Goal: Task Accomplishment & Management: Complete application form

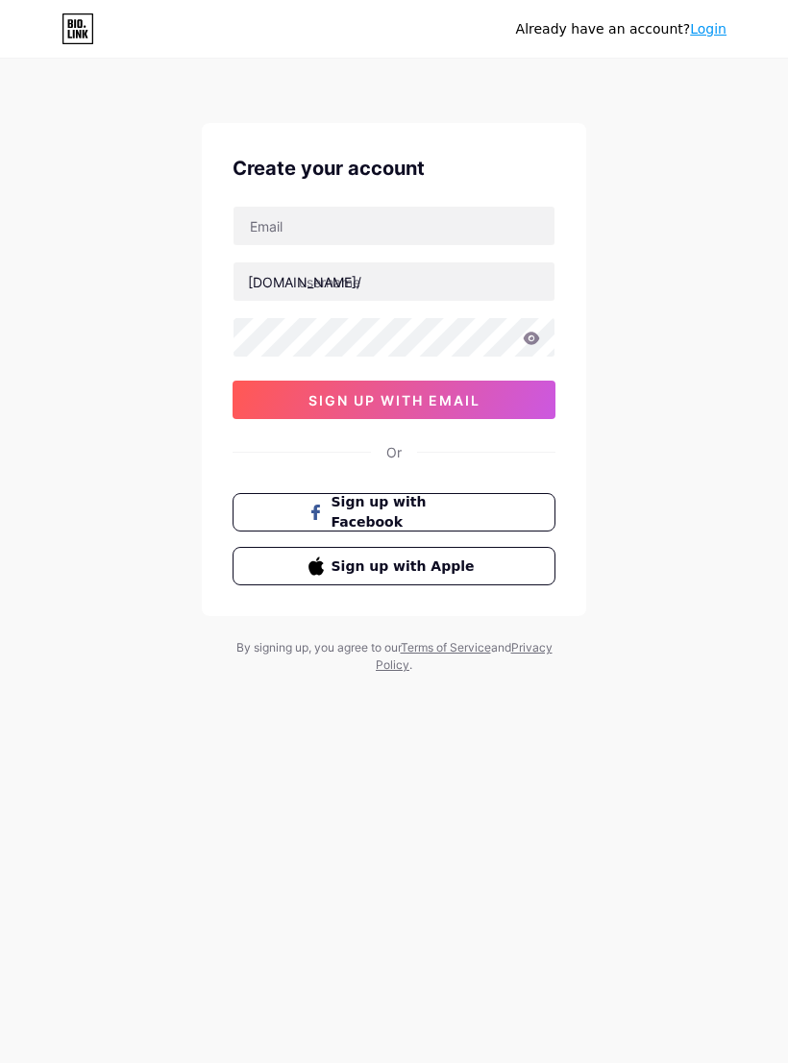
click at [435, 569] on span "Sign up with Apple" at bounding box center [405, 566] width 149 height 20
click at [428, 561] on span "Sign up with Apple" at bounding box center [405, 566] width 149 height 20
click at [291, 576] on button "Sign up with Apple" at bounding box center [394, 566] width 323 height 38
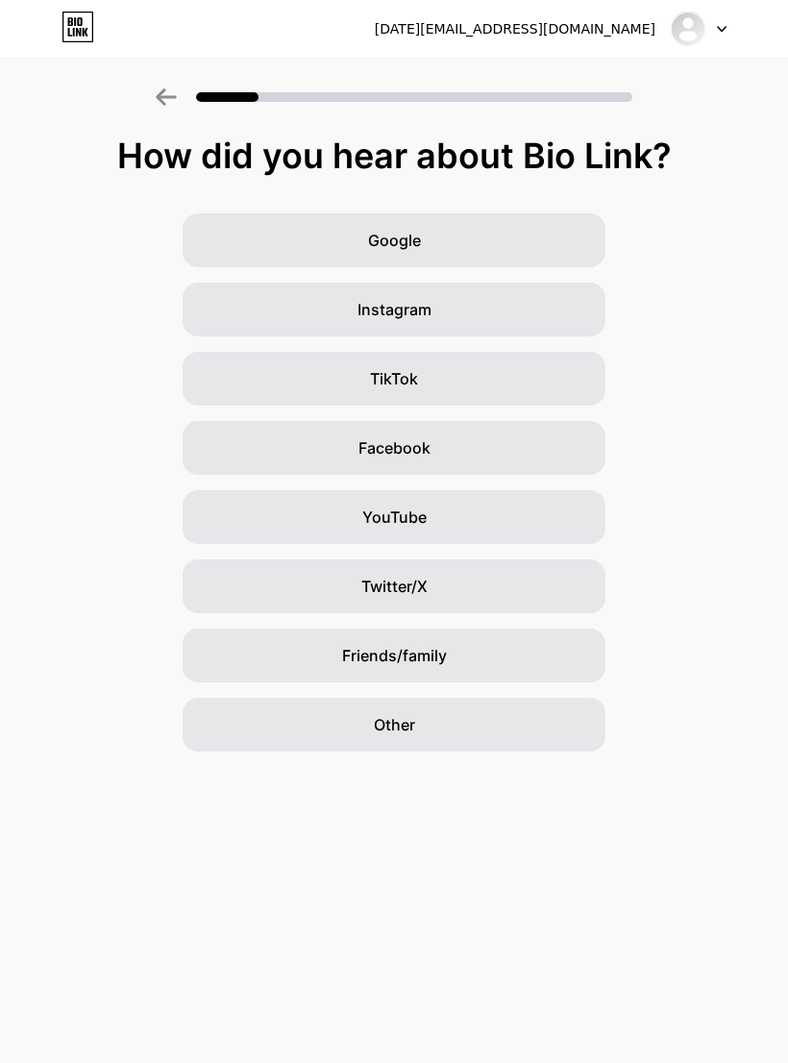
click at [461, 679] on div "Friends/family" at bounding box center [394, 655] width 423 height 54
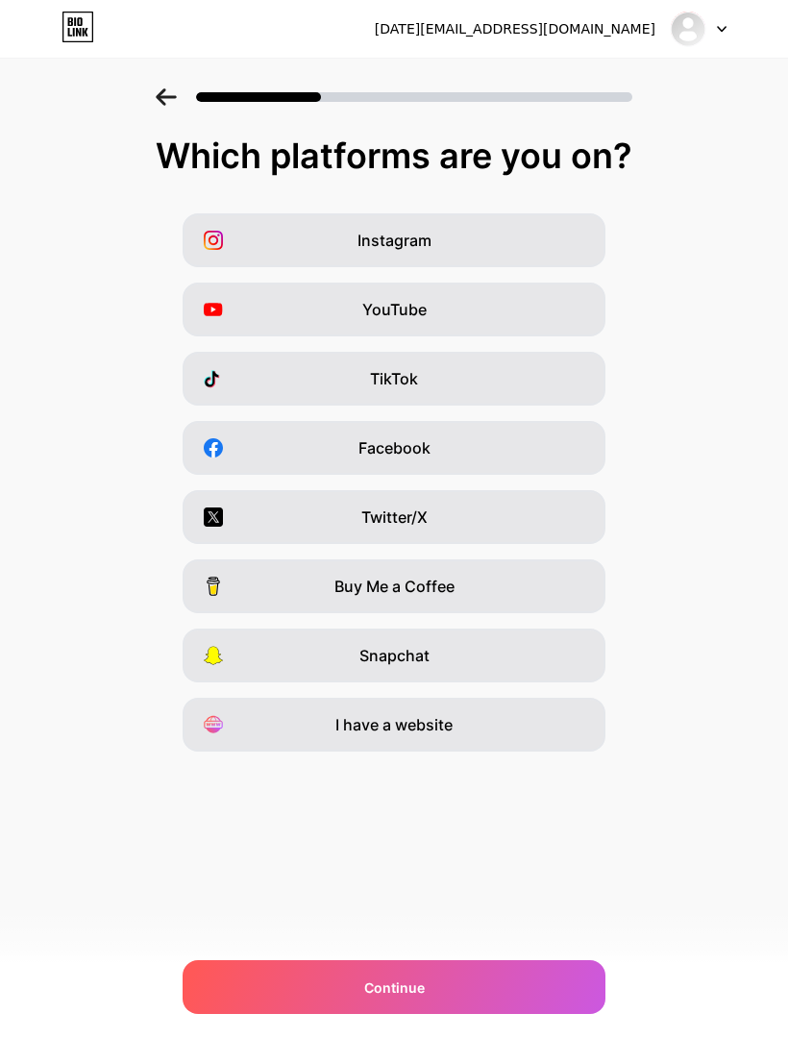
click at [481, 724] on div "I have a website" at bounding box center [394, 725] width 423 height 54
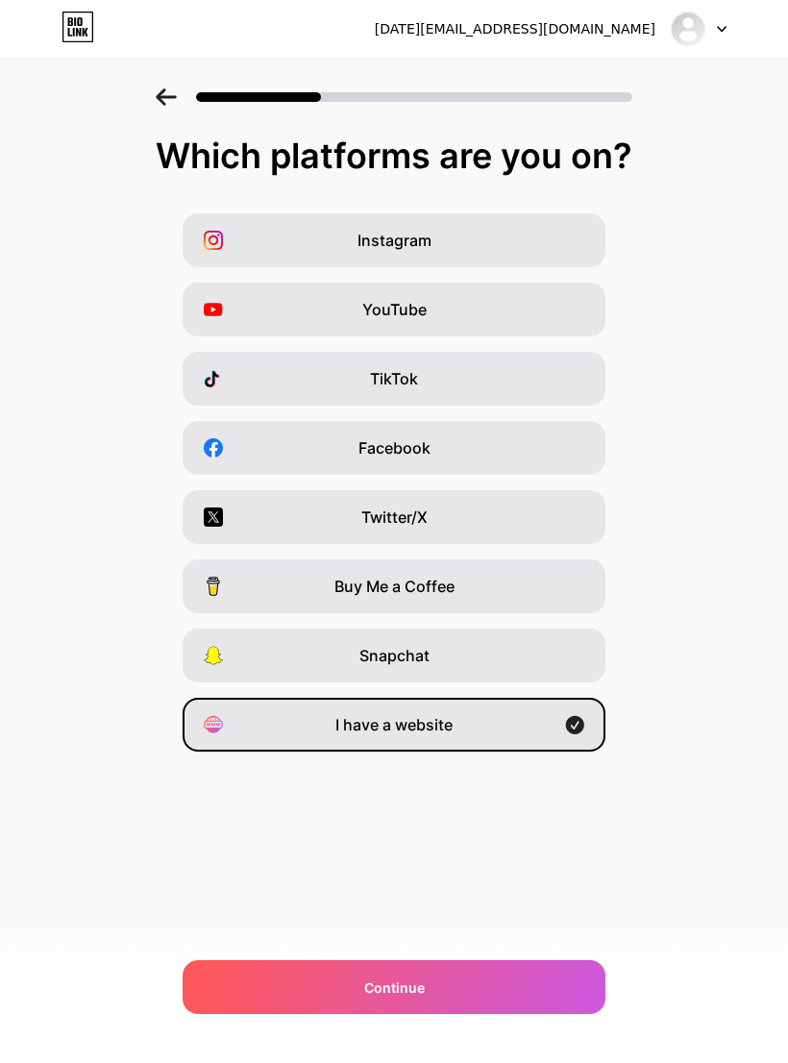
click at [508, 640] on div "Snapchat" at bounding box center [394, 655] width 423 height 54
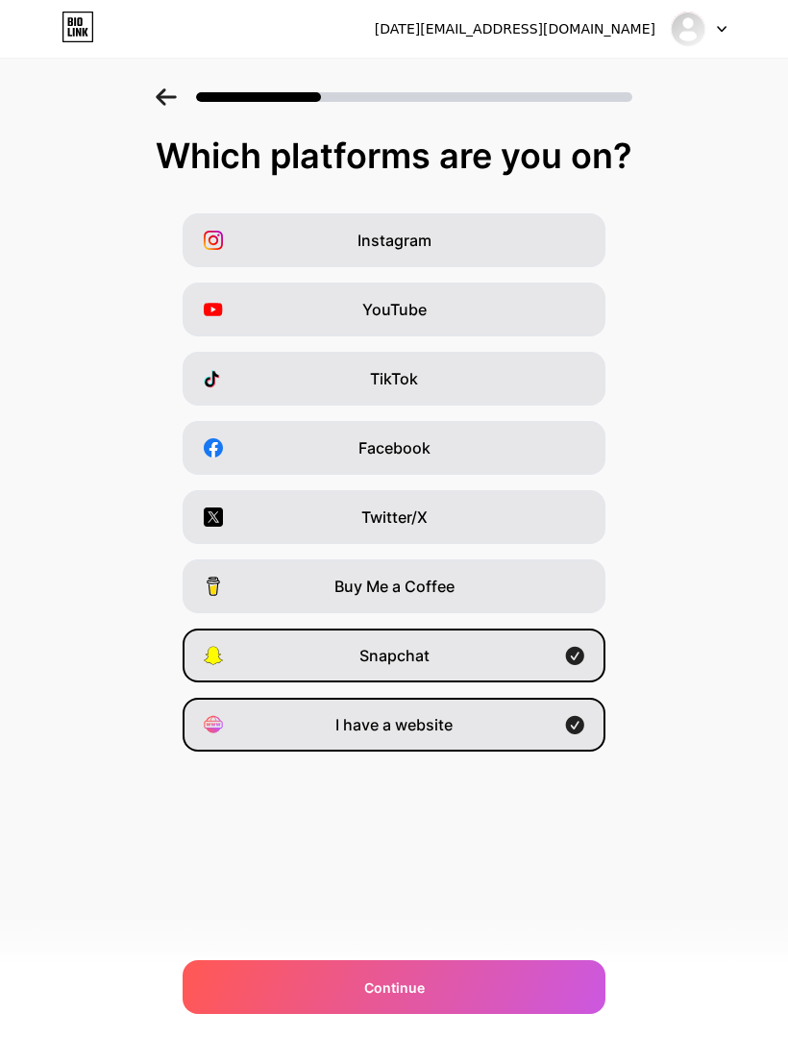
click at [523, 725] on div "I have a website" at bounding box center [394, 725] width 423 height 54
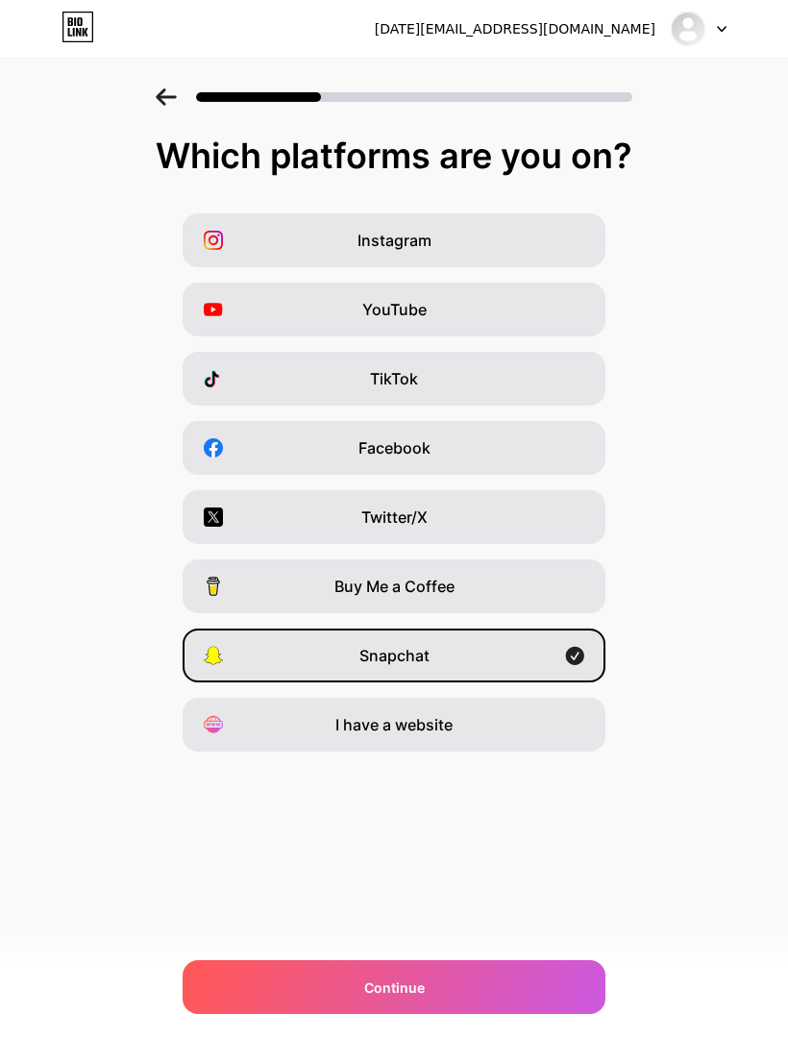
click at [524, 660] on div "Snapchat" at bounding box center [394, 655] width 423 height 54
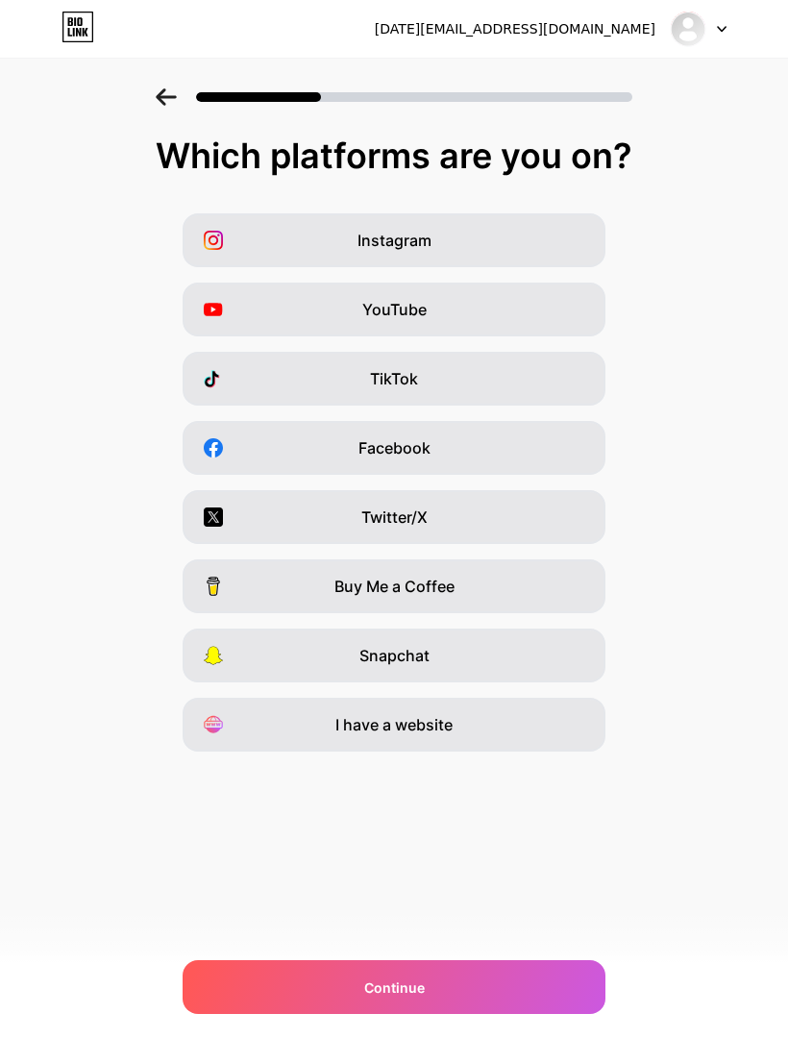
click at [421, 362] on div "TikTok" at bounding box center [394, 379] width 423 height 54
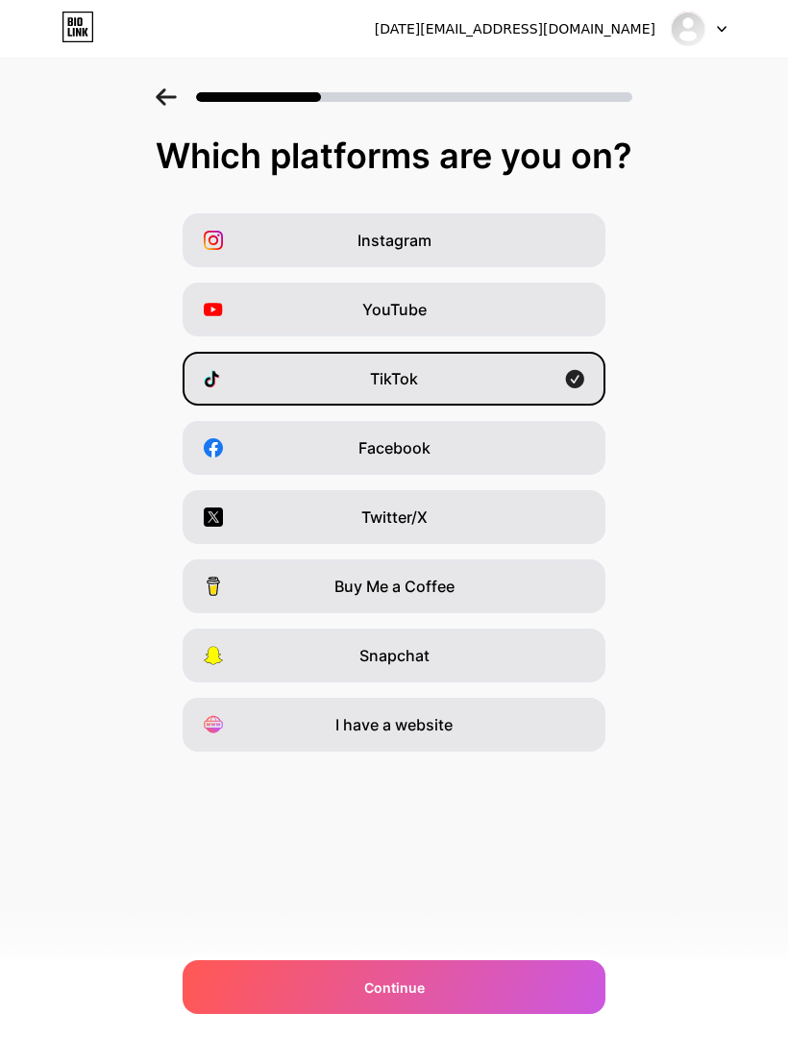
click at [381, 657] on span "Snapchat" at bounding box center [394, 655] width 70 height 23
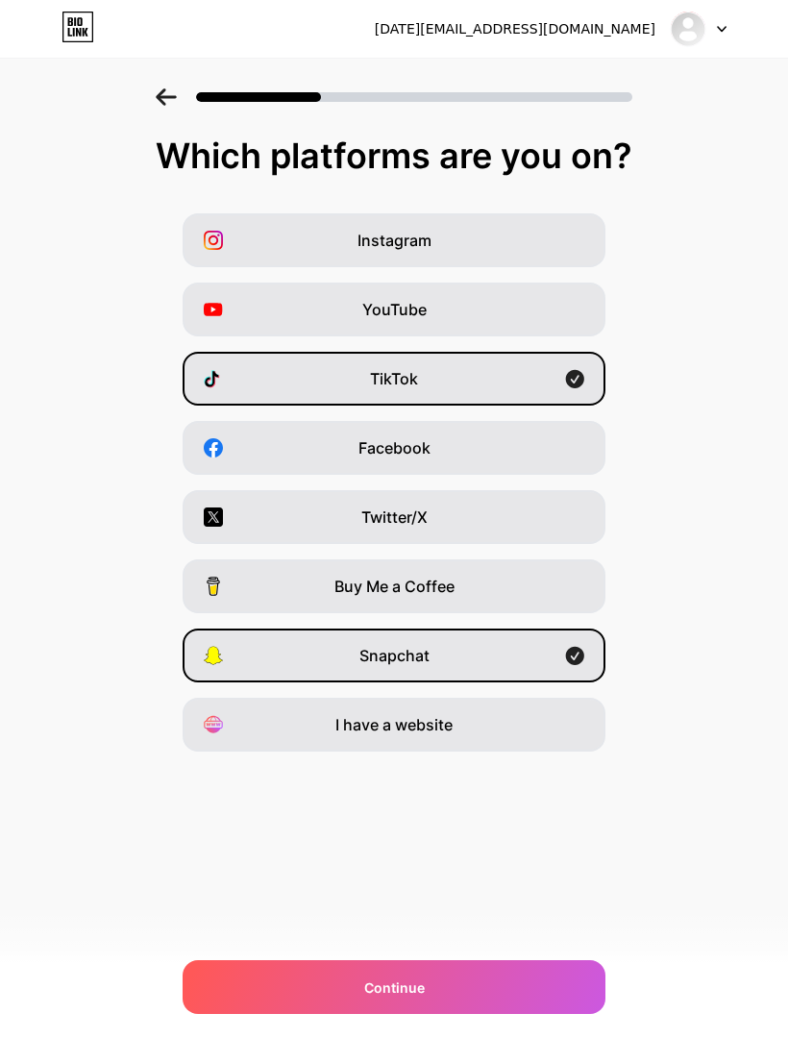
click at [490, 962] on div "Continue" at bounding box center [394, 987] width 423 height 54
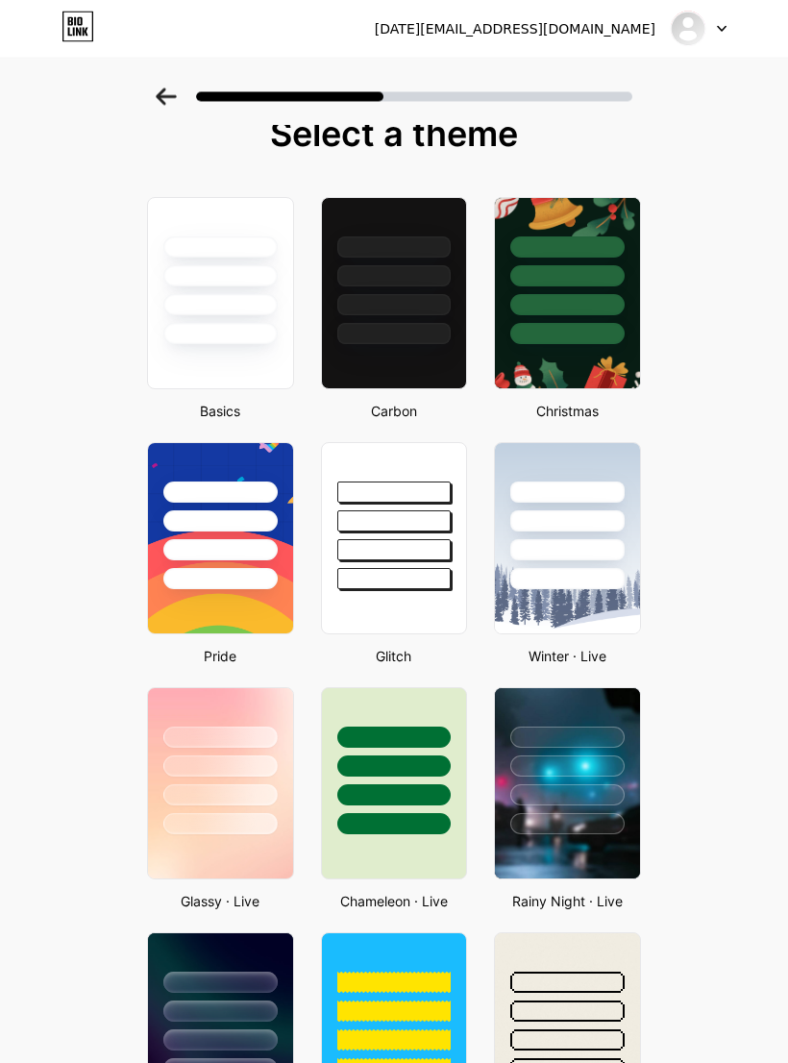
scroll to position [22, 0]
click at [232, 762] on div at bounding box center [220, 765] width 114 height 21
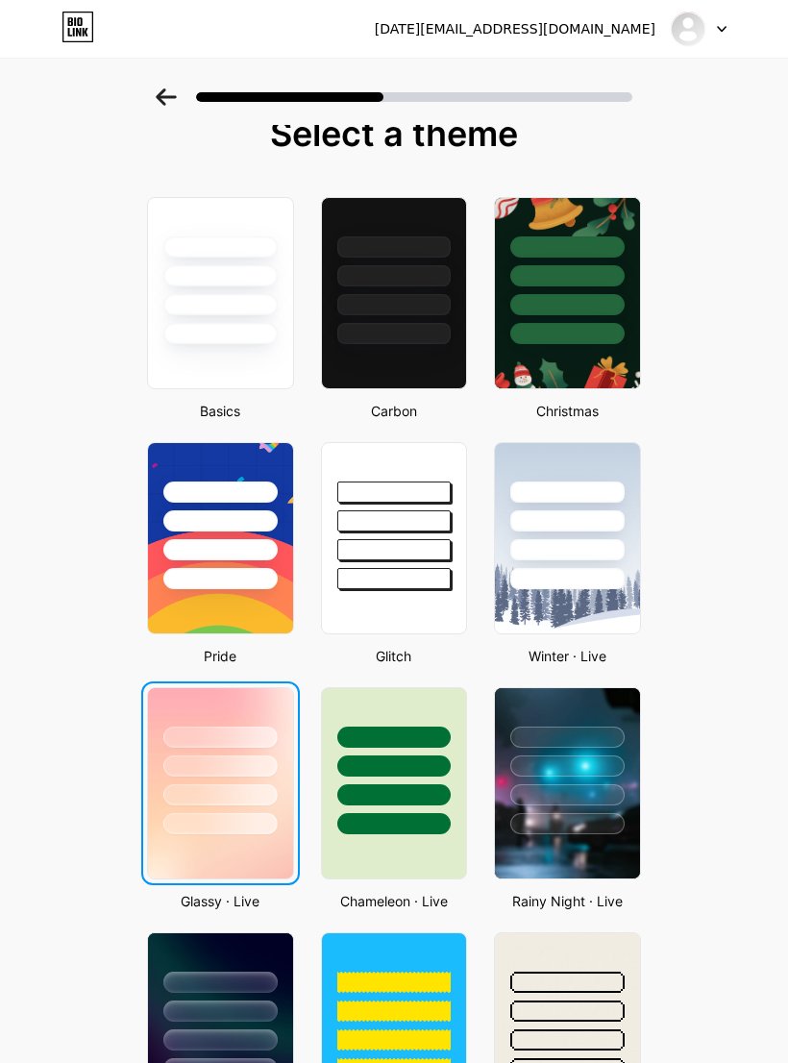
scroll to position [0, 0]
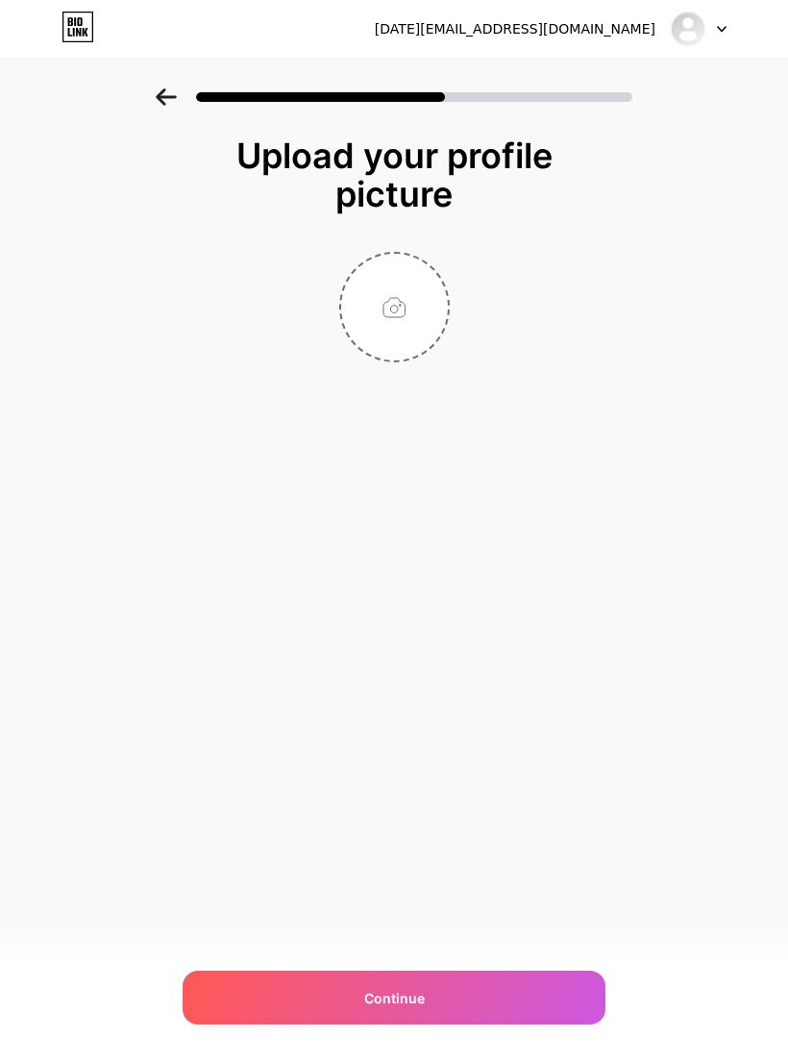
click at [394, 316] on input "file" at bounding box center [394, 307] width 107 height 107
type input "C:\fakepath\IMG_0950.jpeg"
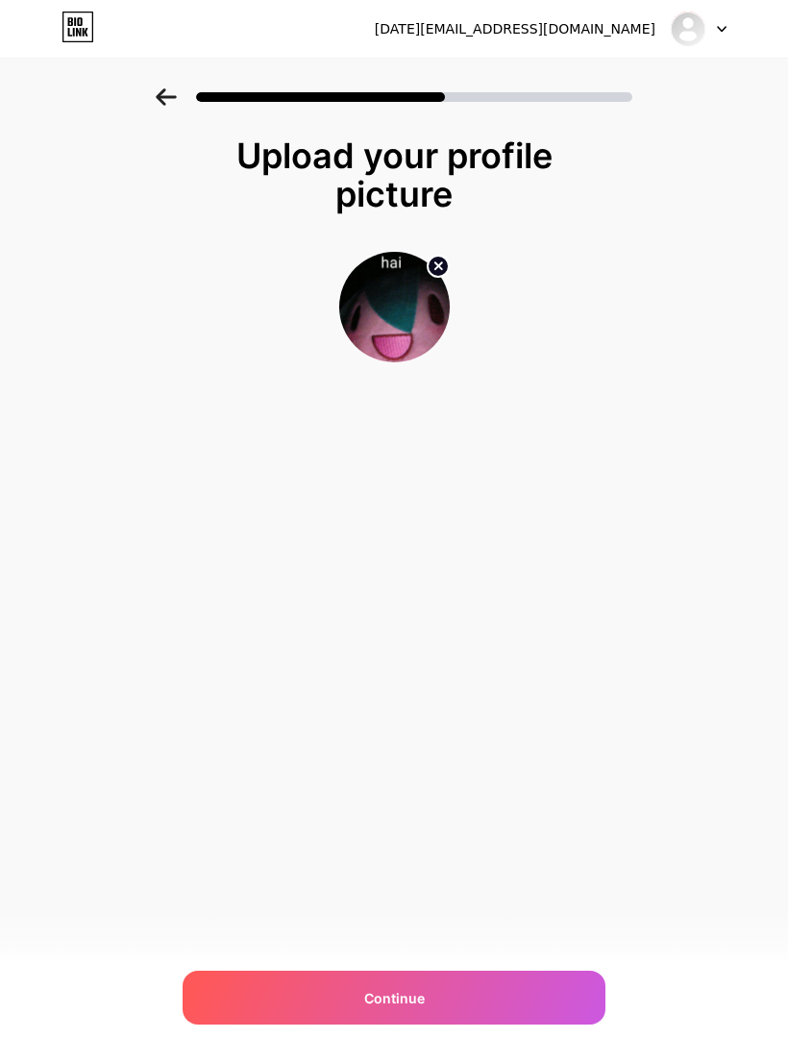
click at [404, 1024] on div "Continue" at bounding box center [394, 997] width 423 height 54
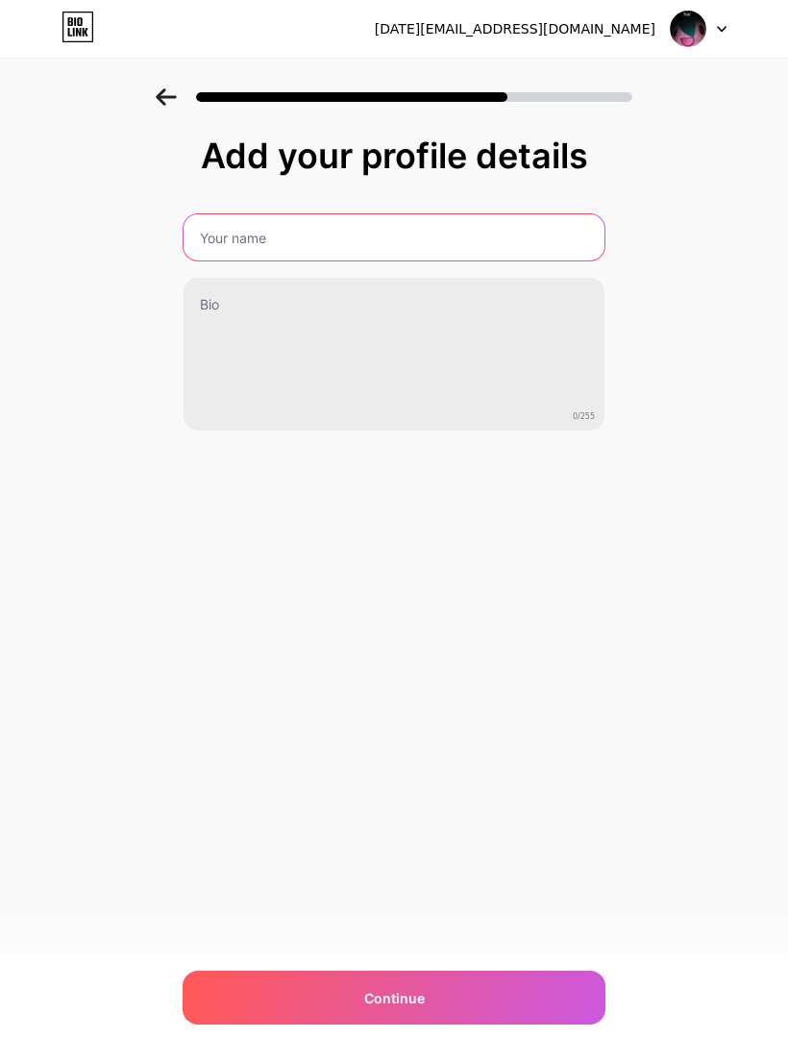
click at [236, 238] on input "text" at bounding box center [394, 237] width 421 height 46
type input "Hii sky si there"
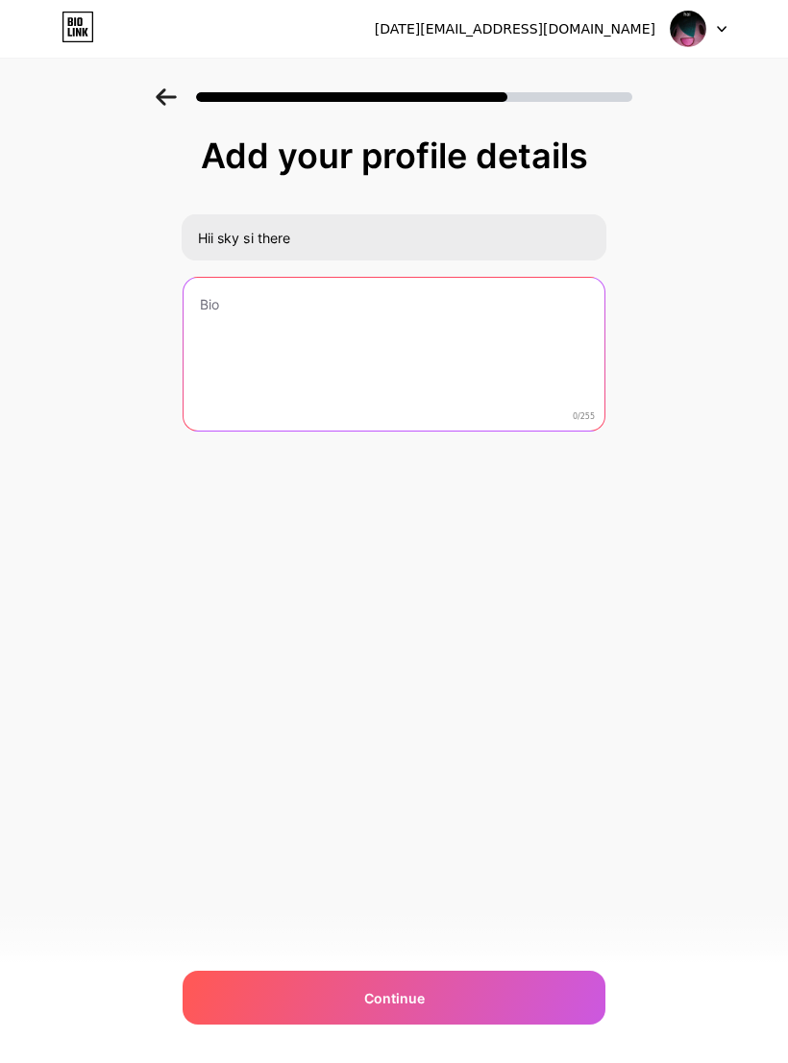
click at [230, 360] on textarea at bounding box center [394, 355] width 421 height 155
type textarea "Kitty💞💞"
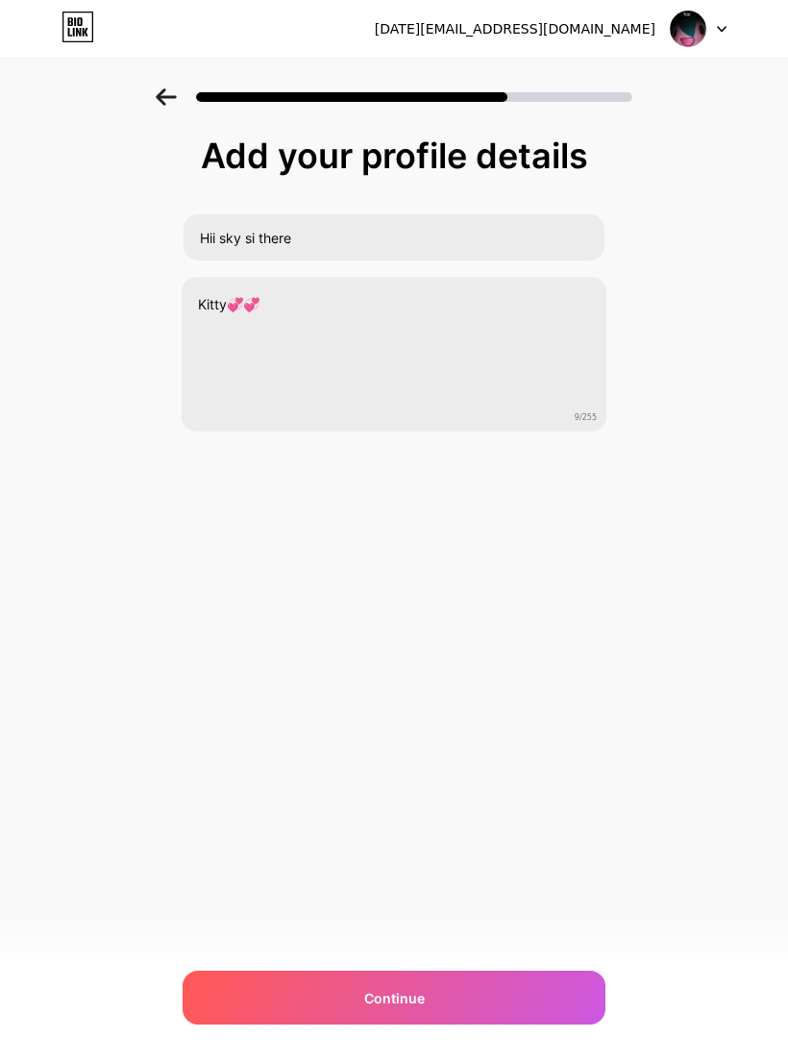
click at [588, 645] on div "pola.szyksznian@gmail.com Logout Link Copied Add your profile details Hii sky s…" at bounding box center [394, 531] width 788 height 1063
click at [509, 1003] on div "Continue" at bounding box center [394, 997] width 423 height 54
click at [526, 1021] on div at bounding box center [394, 997] width 423 height 54
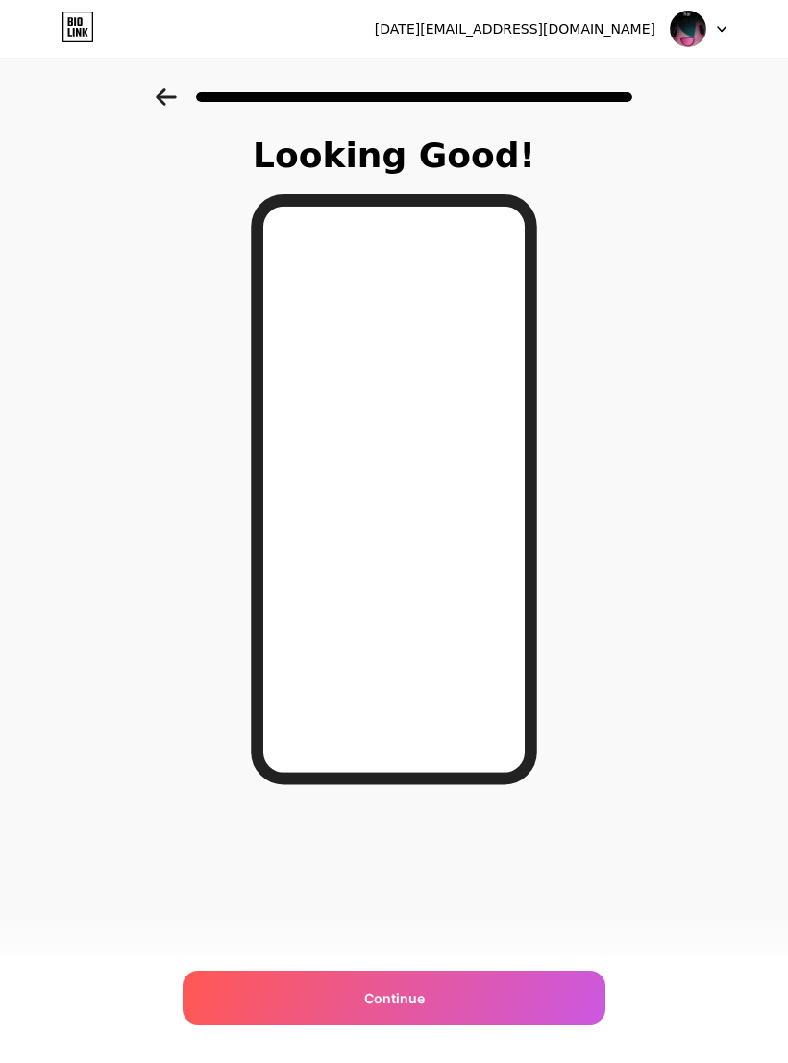
click at [158, 105] on icon at bounding box center [166, 96] width 21 height 17
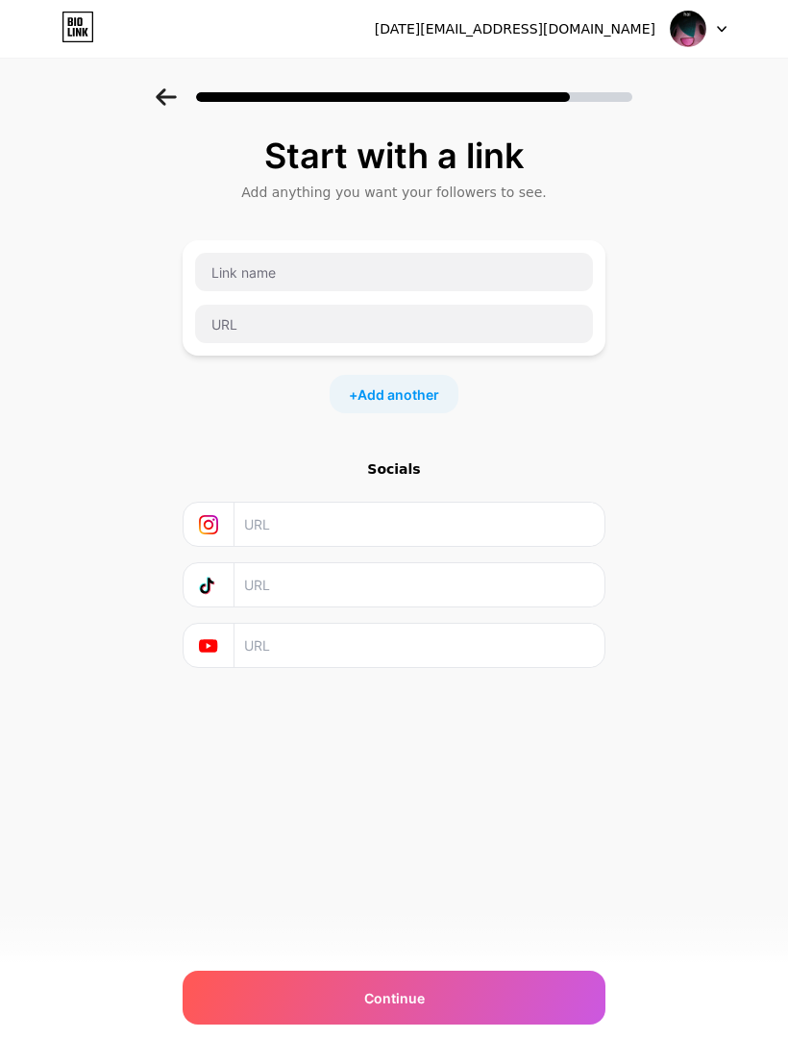
click at [267, 580] on input "text" at bounding box center [418, 584] width 349 height 43
paste input "https://www.tiktok.com/@silvx2137?_t=ZN-8zgK5KSZKMA&_r=1"
type input "https://www.tiktok.com/@silvx2137?_t=ZN-8zgK5KSZKMA&_r=1"
click at [421, 380] on div "+ Add another" at bounding box center [394, 394] width 129 height 38
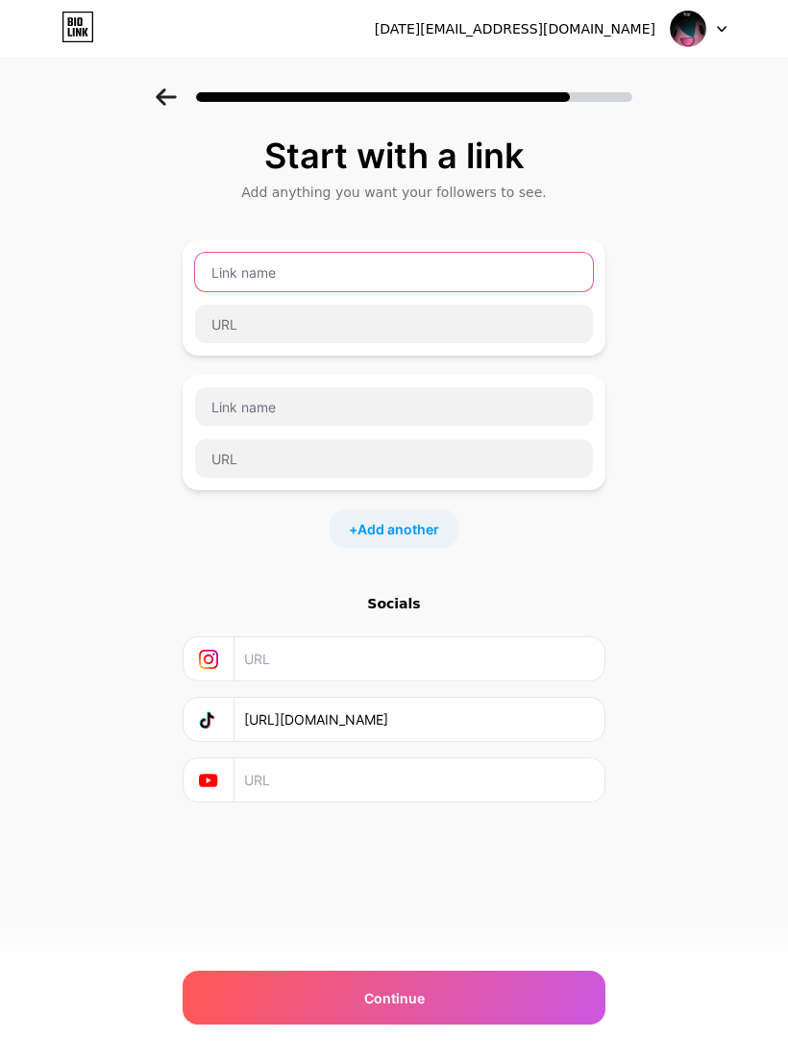
click at [430, 261] on input "text" at bounding box center [394, 272] width 398 height 38
type input "Discord"
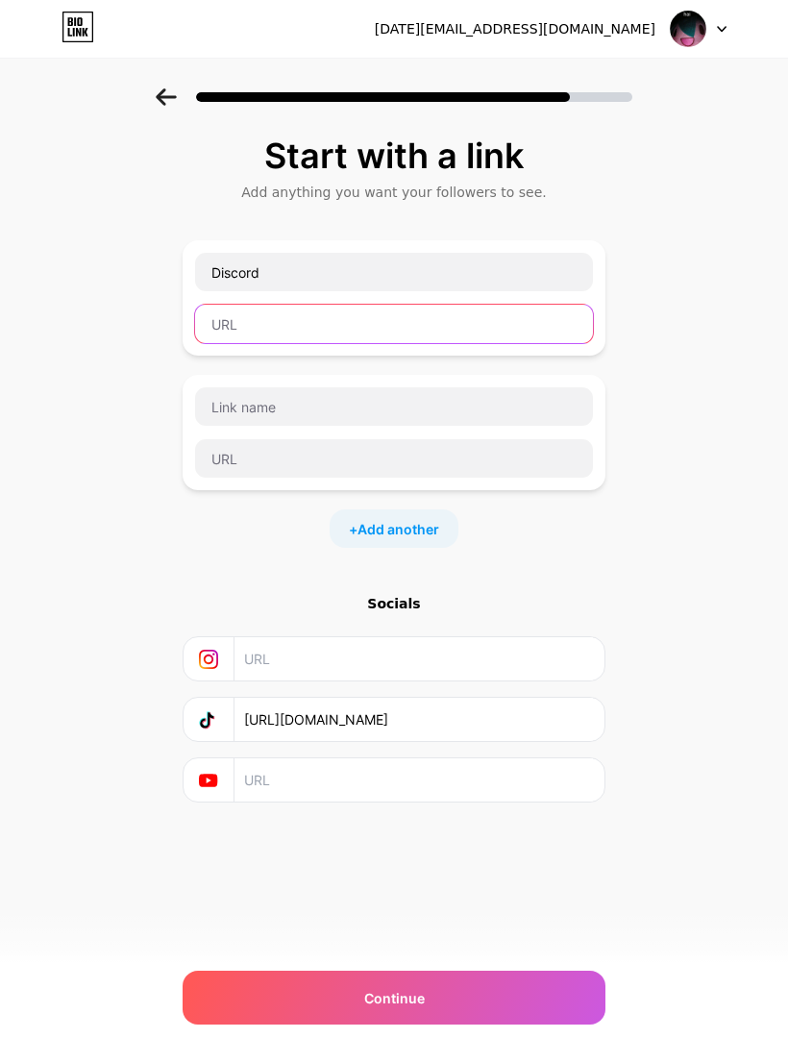
click at [237, 335] on input "text" at bounding box center [394, 324] width 398 height 38
paste input "Dodaj mnie do znajomych na Discordzie! Zaproszenie wygasa po 1 tygodniu: https:…"
click at [378, 321] on input "Dodaj mnie do znajomych na Discordzie! Zaproszenie wygasa po 1 tygodniu: https:…" at bounding box center [394, 324] width 398 height 38
type input "https://discord.gg/TNCHcpRm"
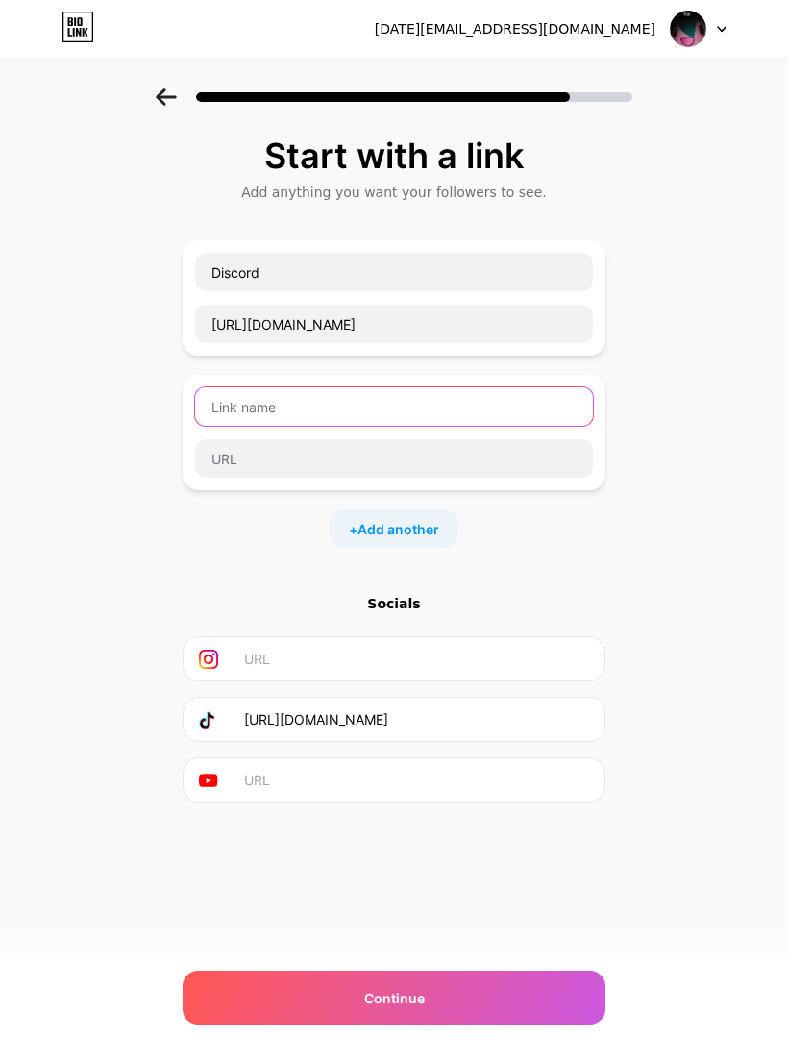
click at [455, 397] on input "text" at bounding box center [394, 406] width 398 height 38
type input "Pinterest"
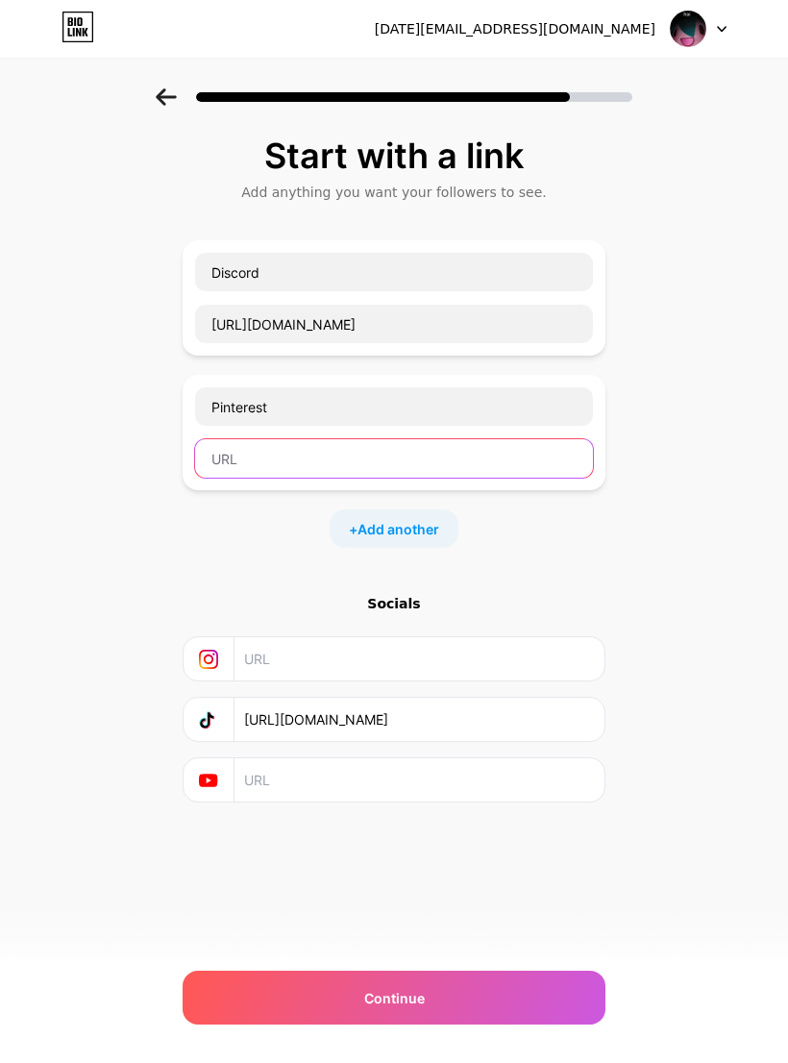
click at [412, 469] on input "text" at bounding box center [394, 458] width 398 height 38
paste input "https://pin.it/1UBW9JX6f"
type input "https://pin.it/1UBW9JX6f"
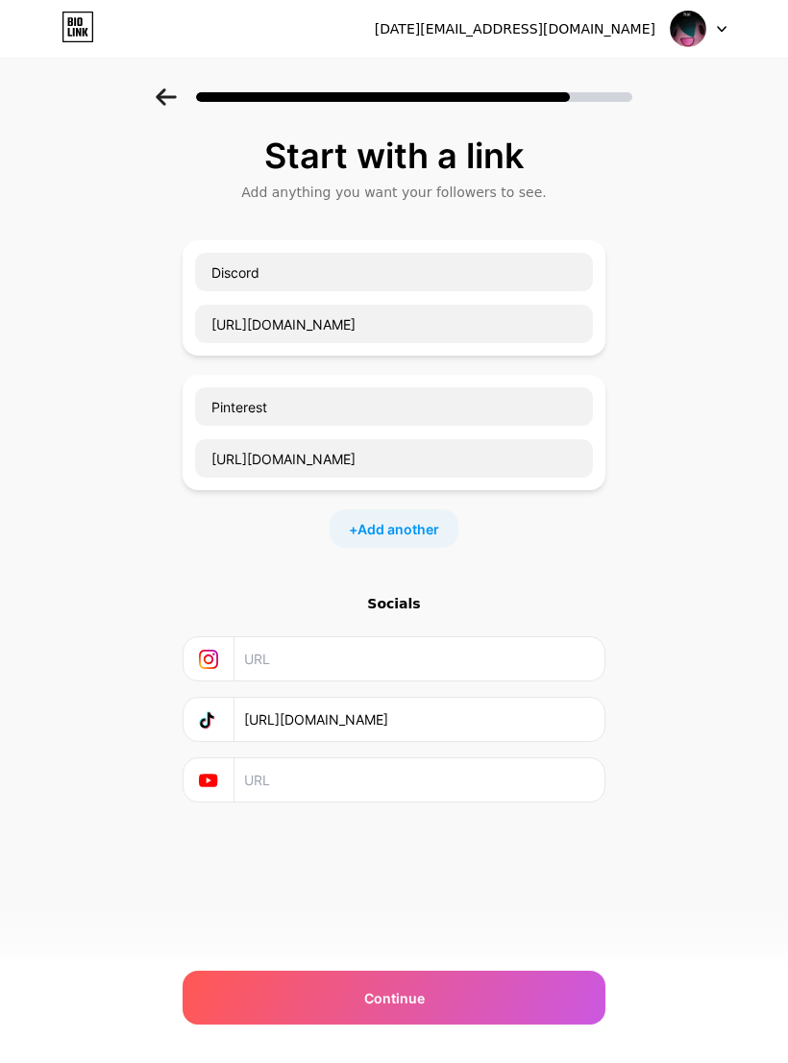
click at [407, 535] on span "Add another" at bounding box center [398, 529] width 82 height 20
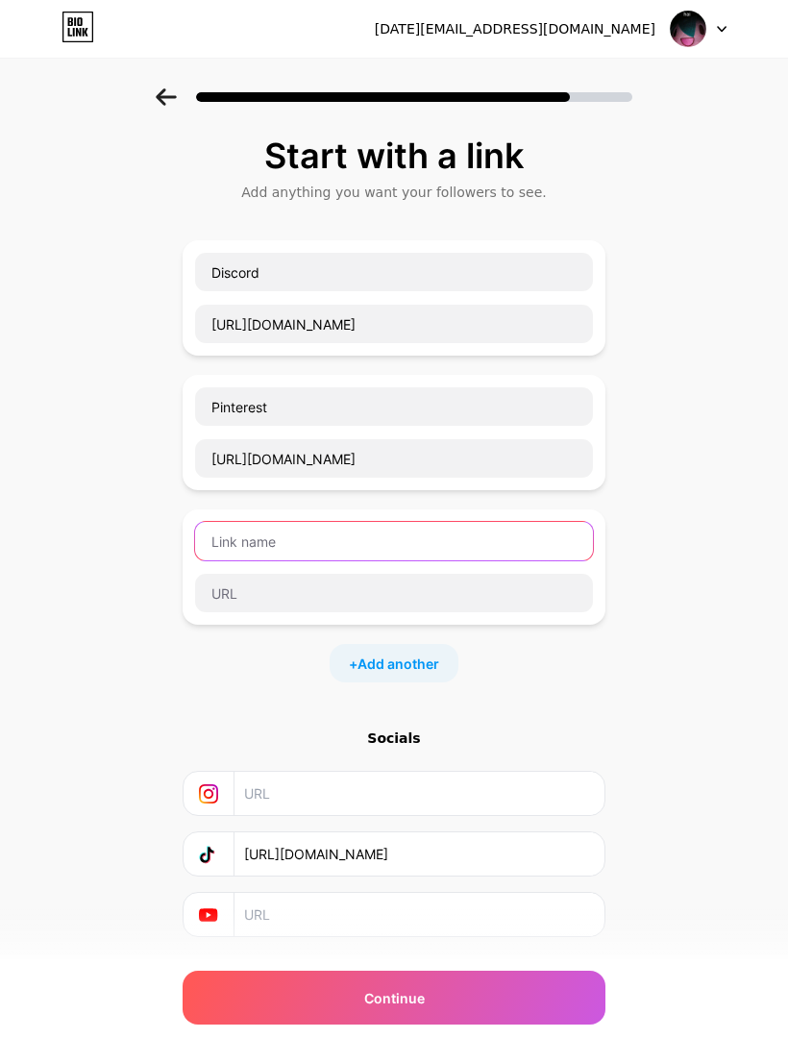
click at [398, 538] on input "text" at bounding box center [394, 541] width 398 height 38
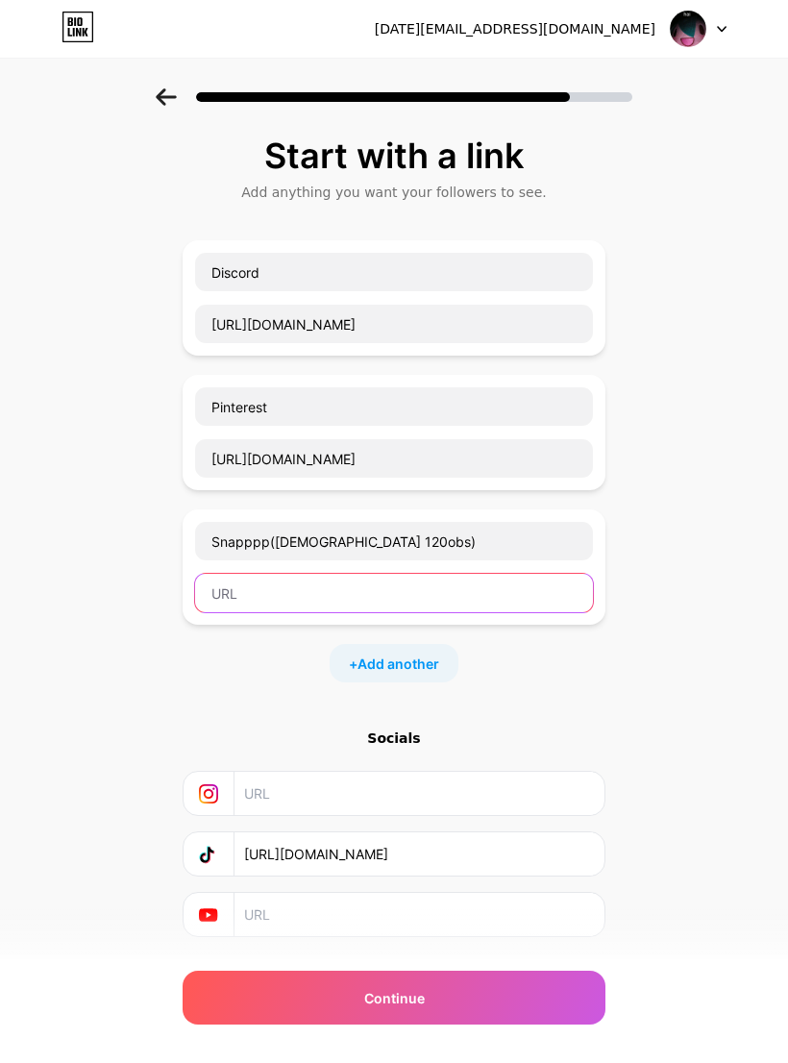
click at [223, 596] on input "text" at bounding box center [394, 593] width 398 height 38
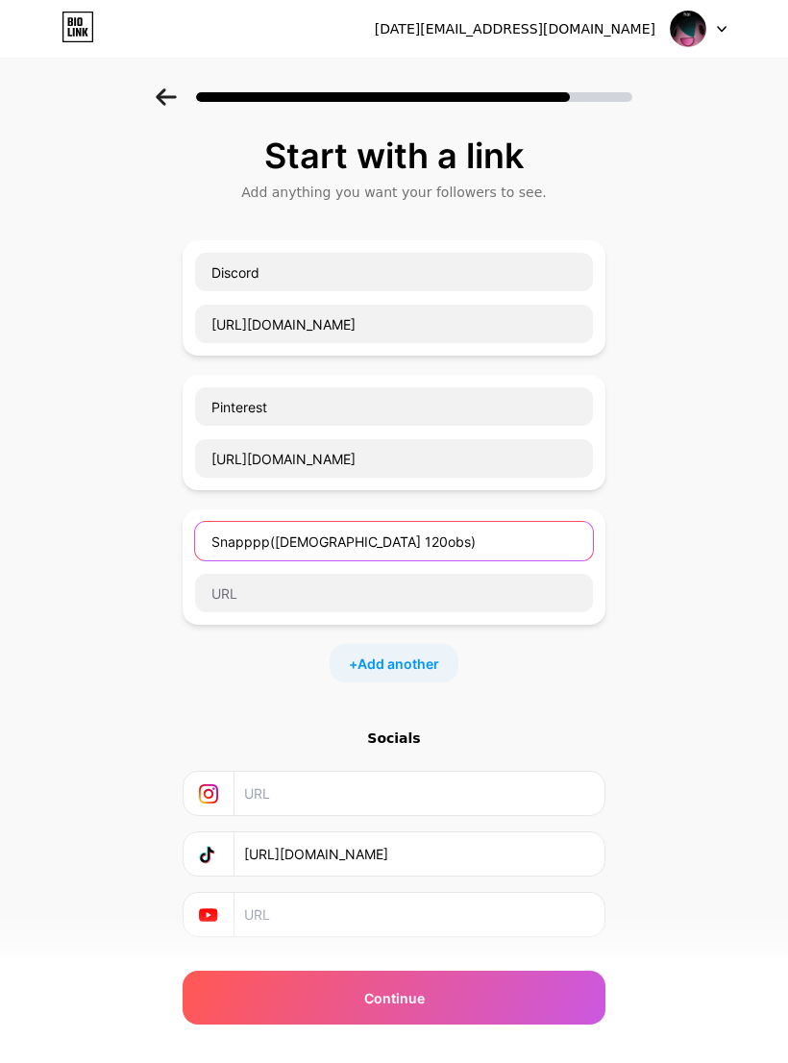
click at [279, 539] on input "Snapppp(gay 120obs)" at bounding box center [394, 541] width 398 height 38
click at [288, 546] on input "Snapppp(gay 120obs)" at bounding box center [394, 541] width 398 height 38
type input "Snapppp(yay 120obs)"
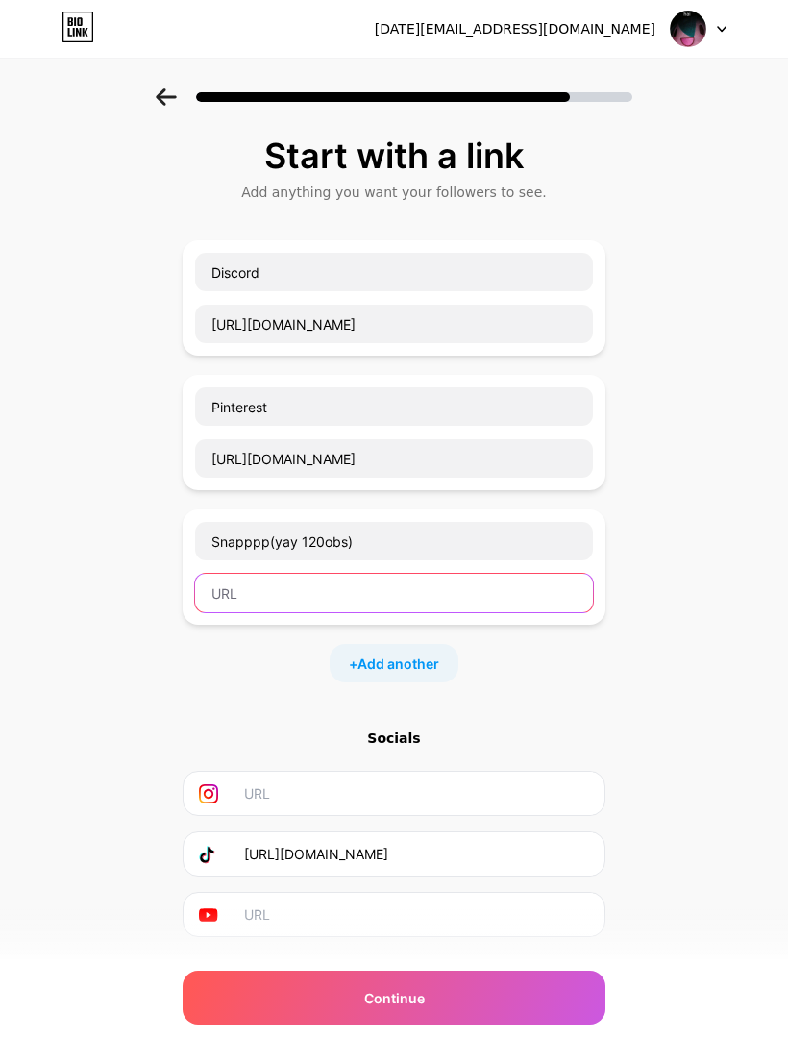
click at [383, 593] on input "text" at bounding box center [394, 593] width 398 height 38
paste input "https://snapchat.com/t/7VgOc67J"
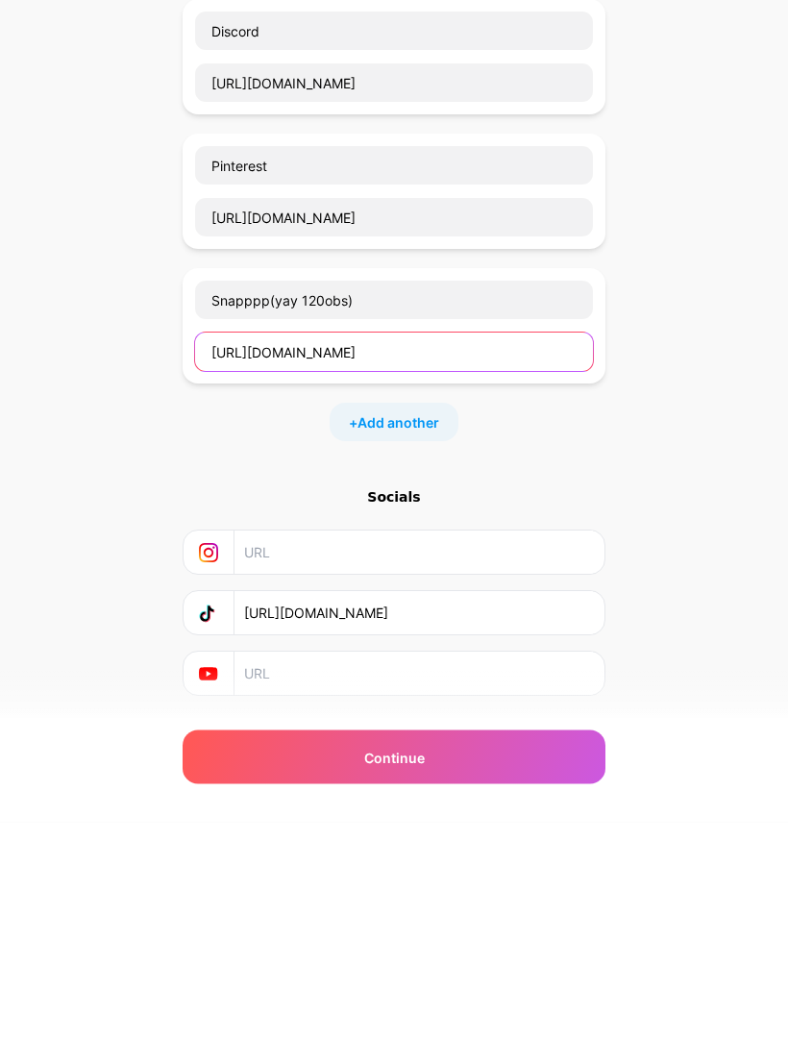
scroll to position [47, 0]
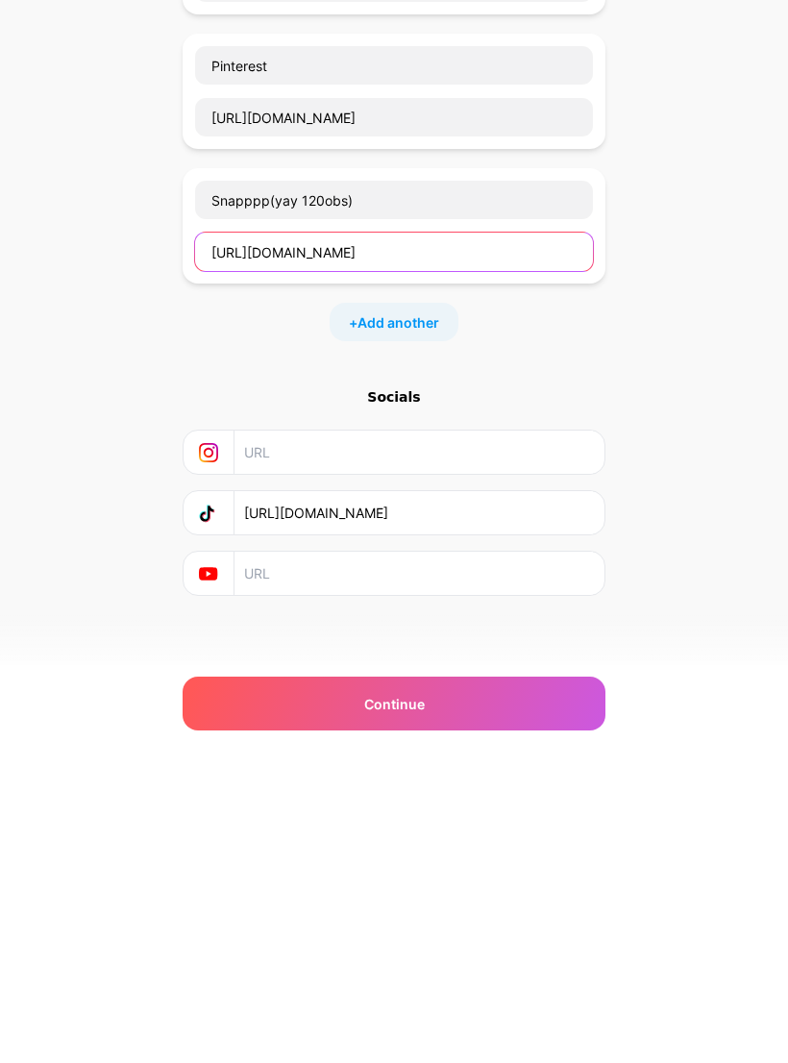
type input "https://snapchat.com/t/7VgOc67J"
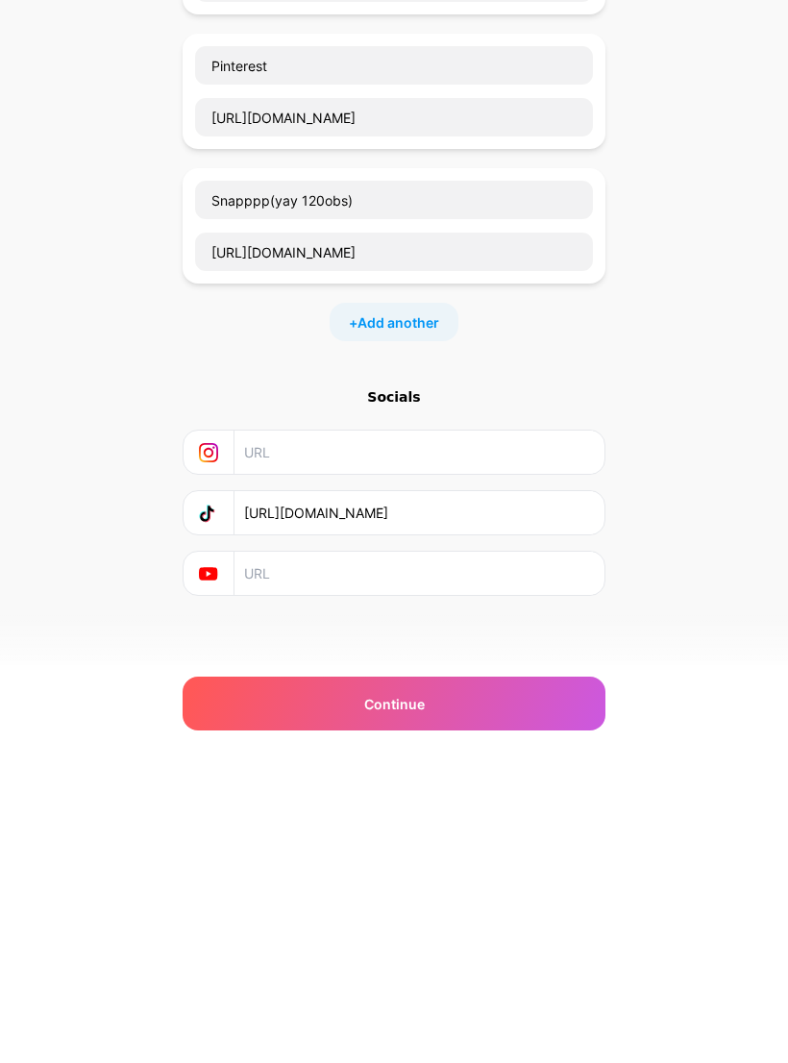
click at [514, 970] on div "Continue" at bounding box center [394, 997] width 423 height 54
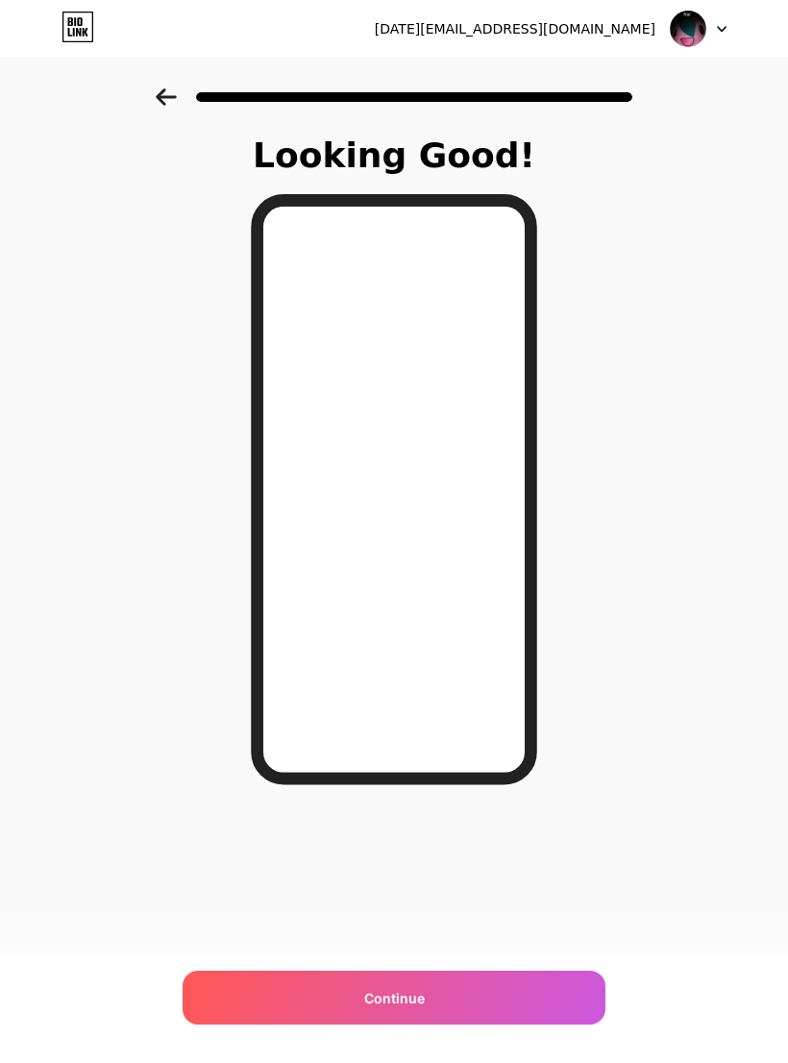
scroll to position [0, 0]
click at [428, 1022] on div "Continue" at bounding box center [394, 997] width 423 height 54
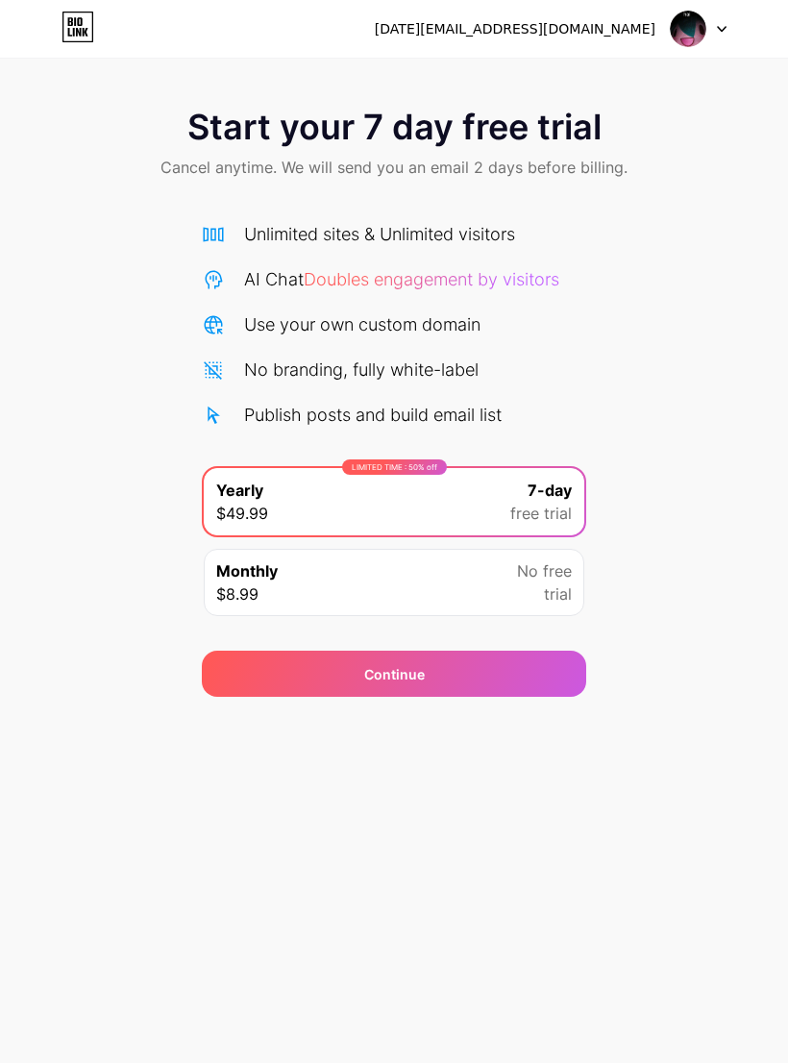
click at [69, 24] on icon at bounding box center [70, 21] width 5 height 9
click at [69, 19] on icon at bounding box center [70, 21] width 5 height 9
click at [59, 60] on div "Start your 7 day free trial Cancel anytime. We will send you an email 2 days be…" at bounding box center [394, 348] width 788 height 697
click at [533, 678] on div "Continue" at bounding box center [394, 673] width 384 height 46
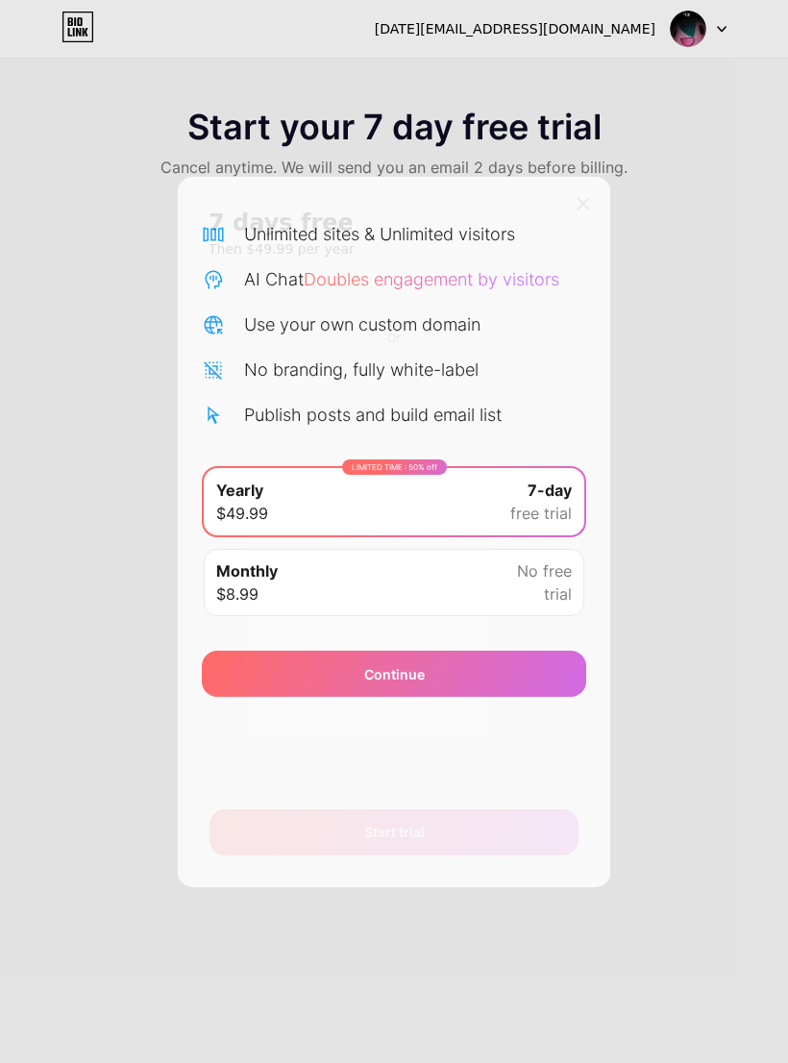
click at [636, 169] on div at bounding box center [394, 531] width 788 height 1063
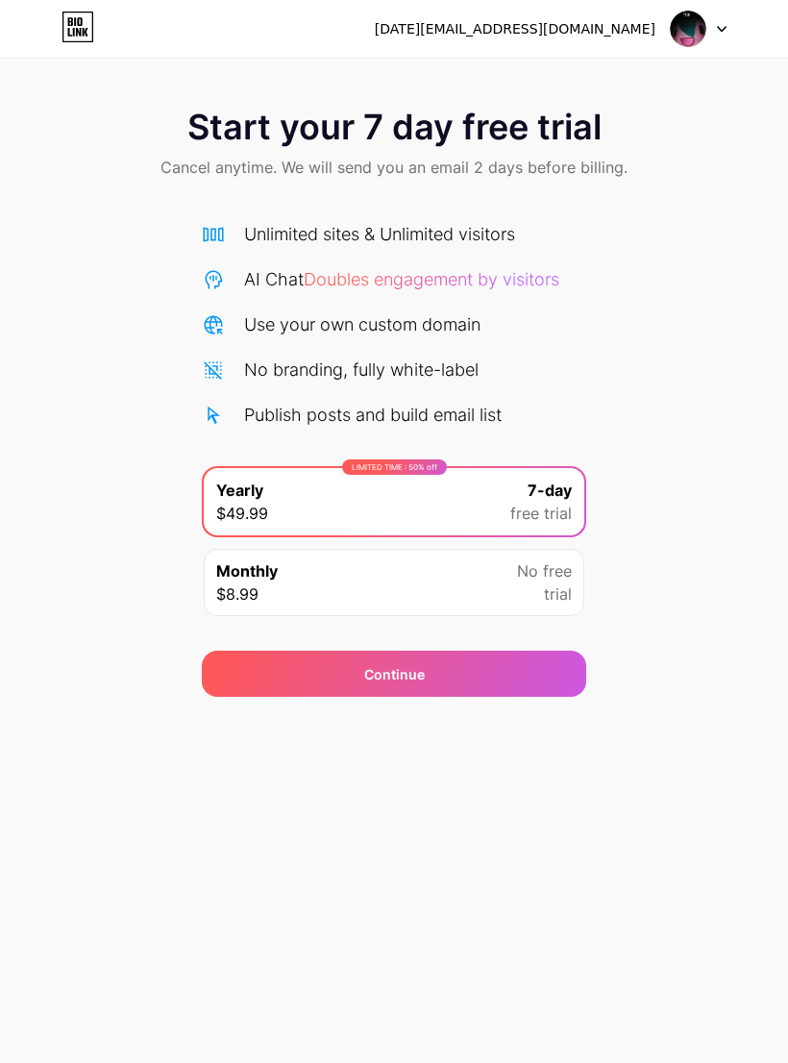
click at [664, 160] on div "Start your 7 day free trial Cancel anytime. We will send you an email 2 days be…" at bounding box center [394, 144] width 788 height 113
